Goal: Information Seeking & Learning: Learn about a topic

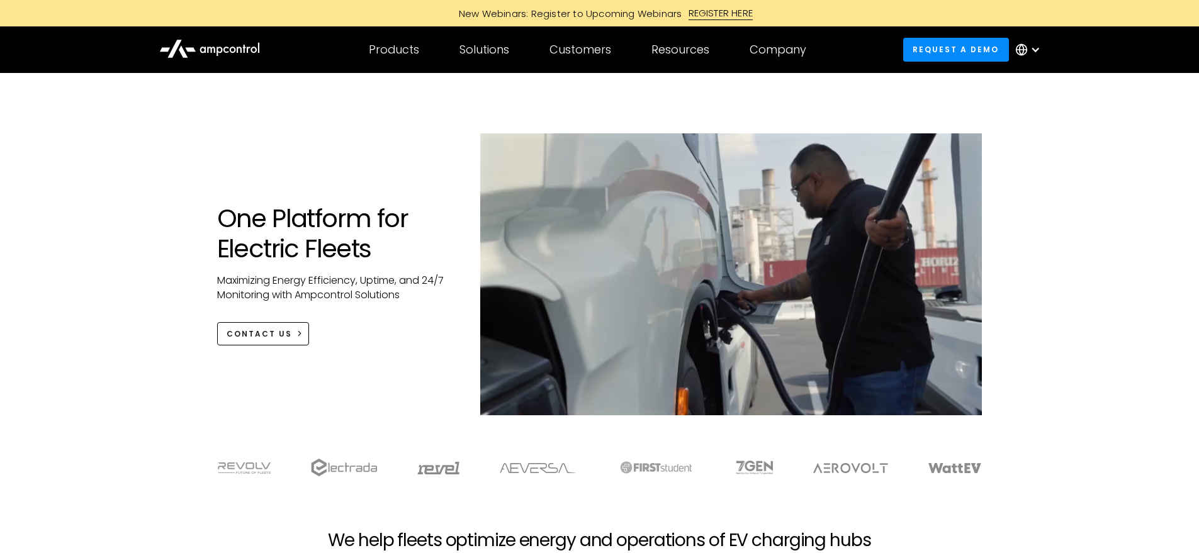
click at [237, 42] on icon at bounding box center [209, 48] width 101 height 30
